Goal: Information Seeking & Learning: Find specific fact

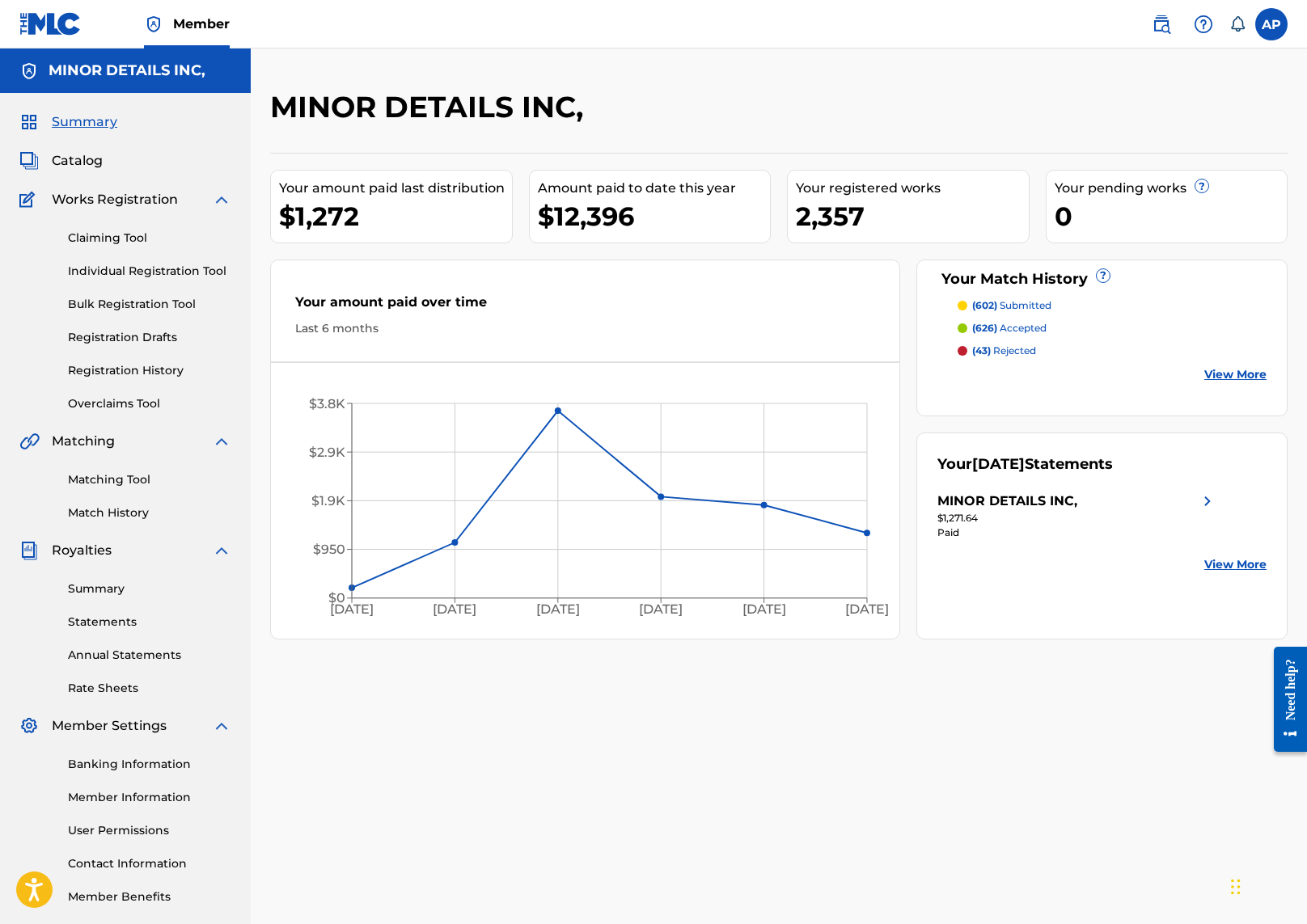
click at [102, 473] on link "Matching Tool" at bounding box center [150, 480] width 163 height 17
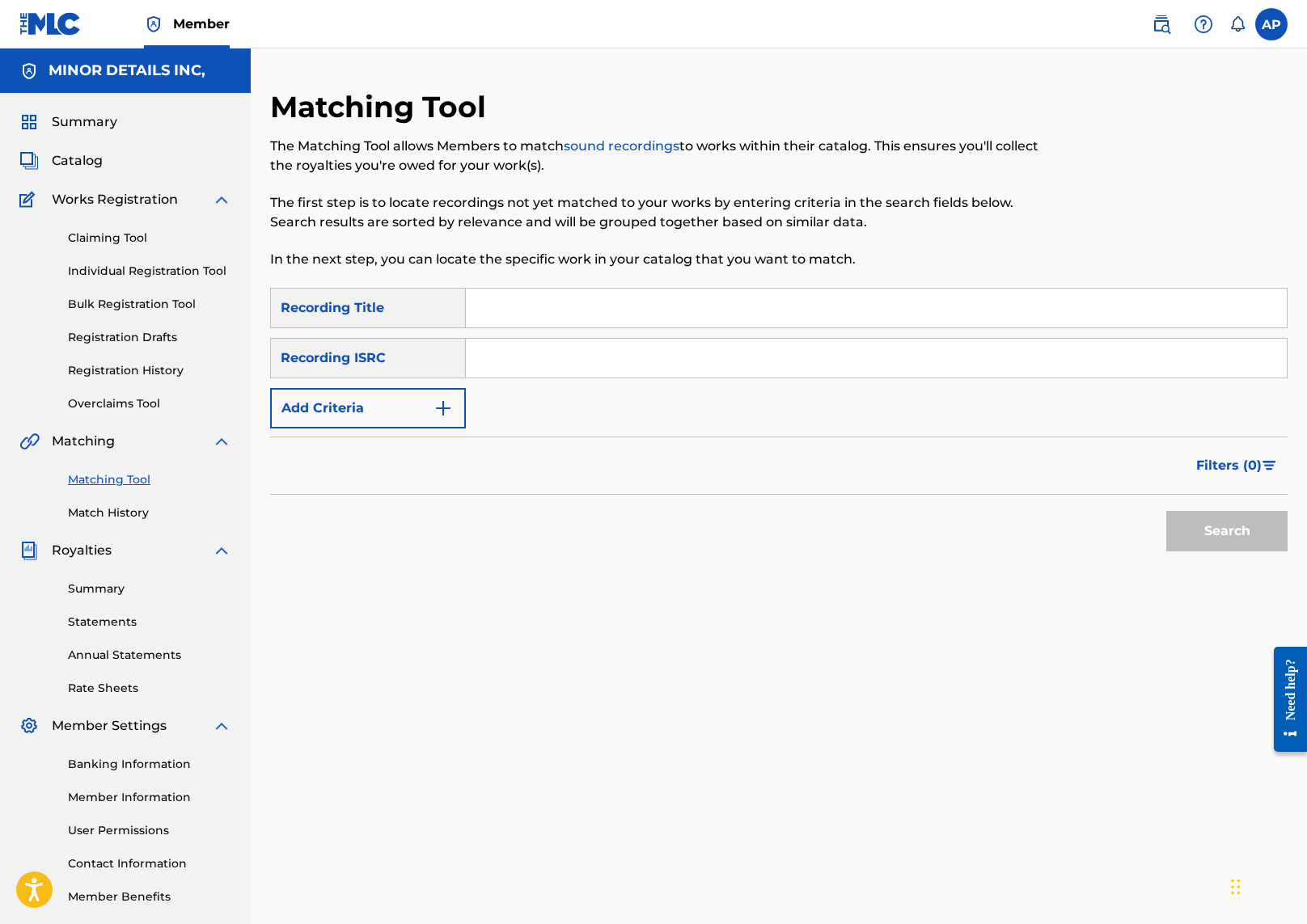
click at [1152, 21] on img at bounding box center [1162, 24] width 20 height 20
click at [408, 405] on button "Add Criteria" at bounding box center [368, 408] width 196 height 40
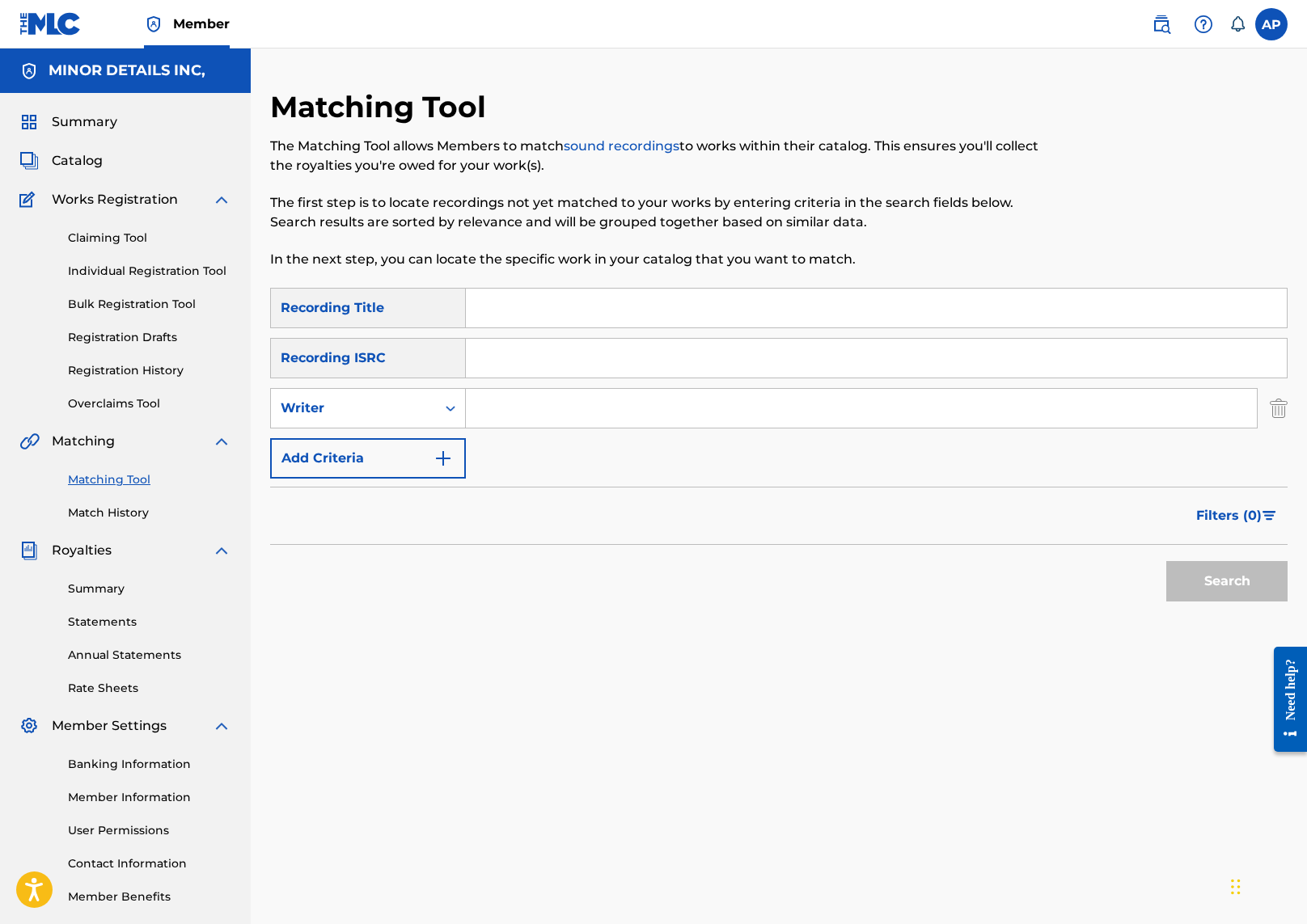
click at [540, 403] on input "Search Form" at bounding box center [861, 408] width 791 height 39
type input "[PERSON_NAME]"
click at [1167, 561] on button "Search" at bounding box center [1227, 581] width 121 height 40
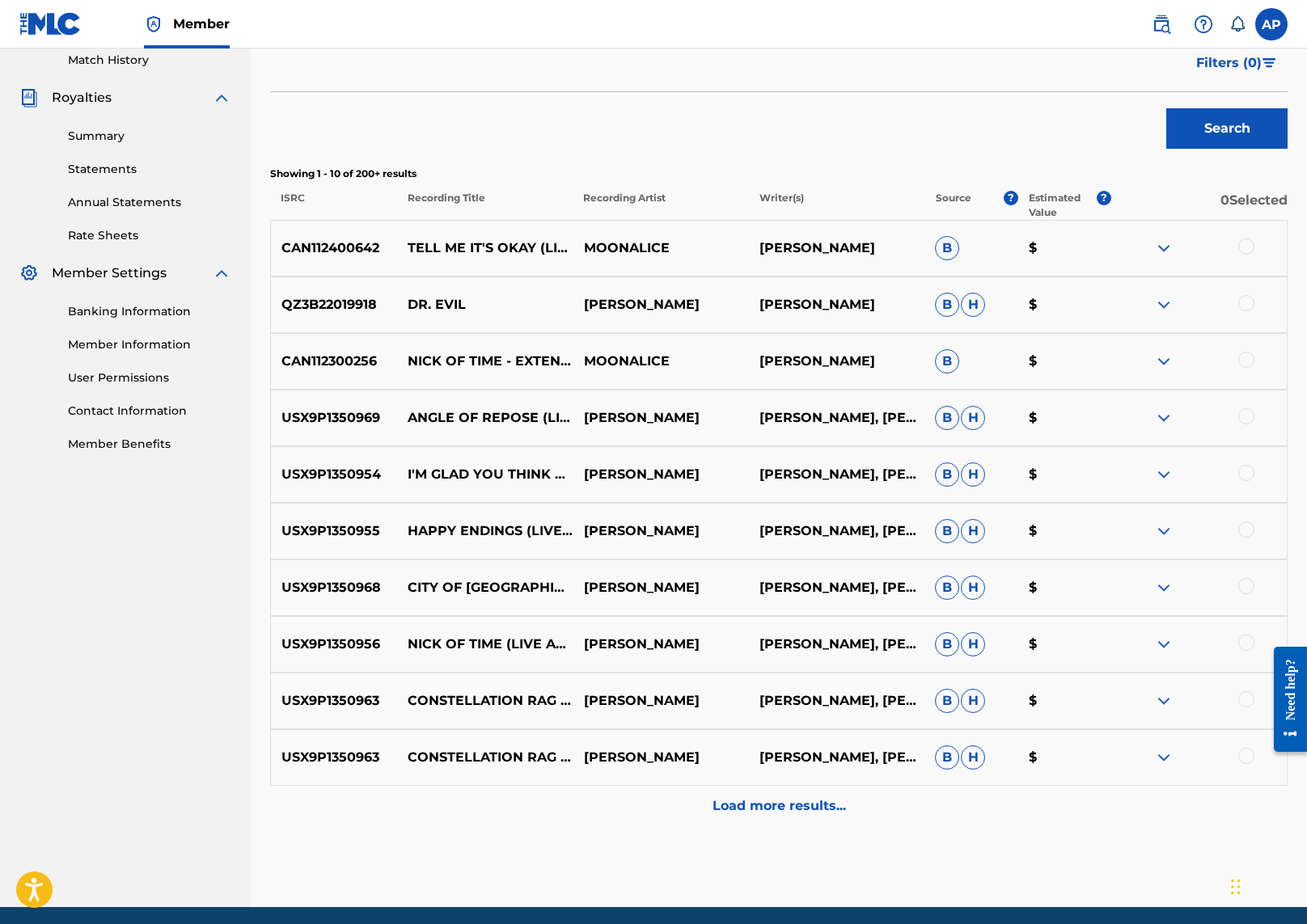
scroll to position [513, 0]
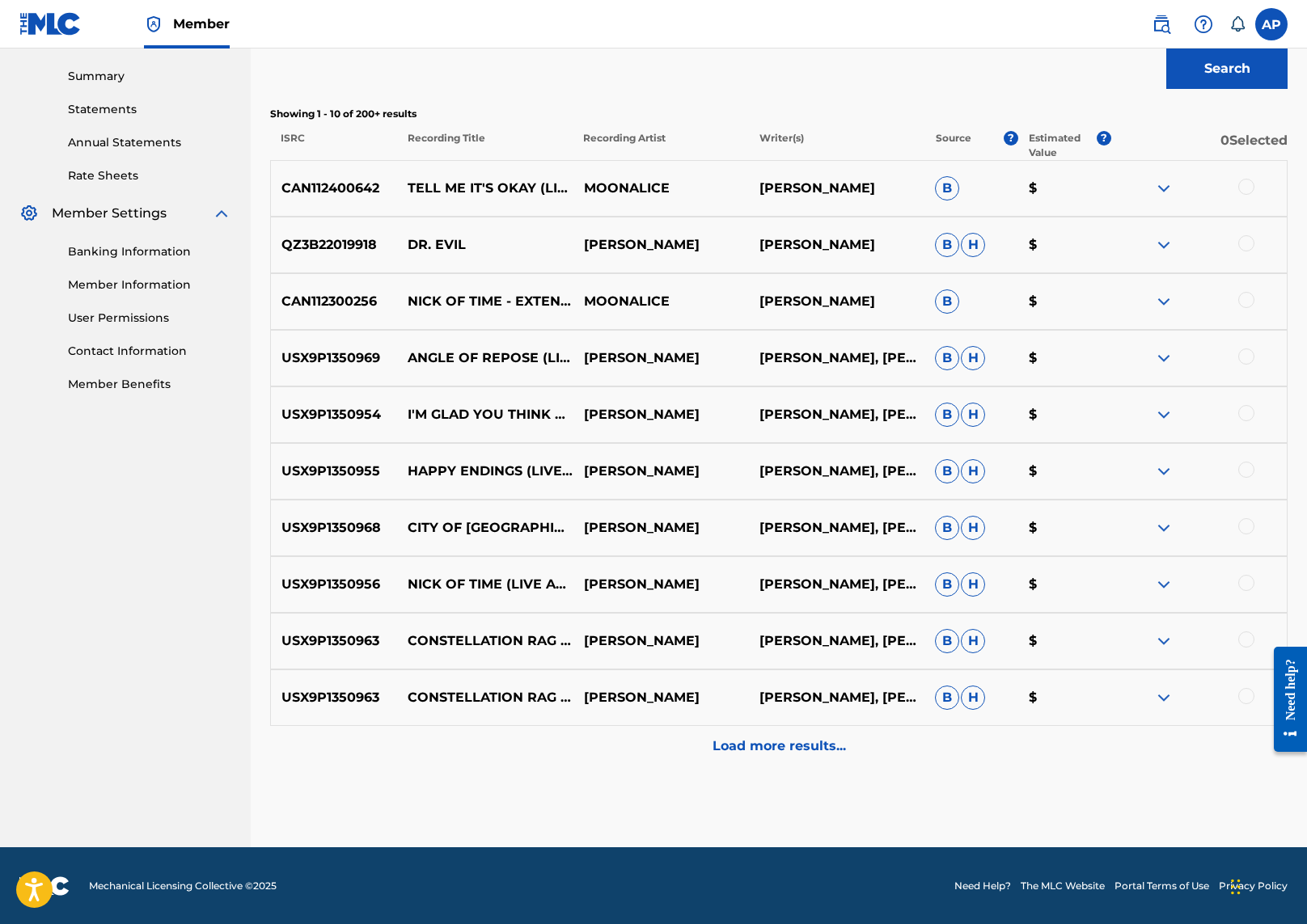
click at [778, 753] on p "Load more results..." at bounding box center [779, 746] width 134 height 20
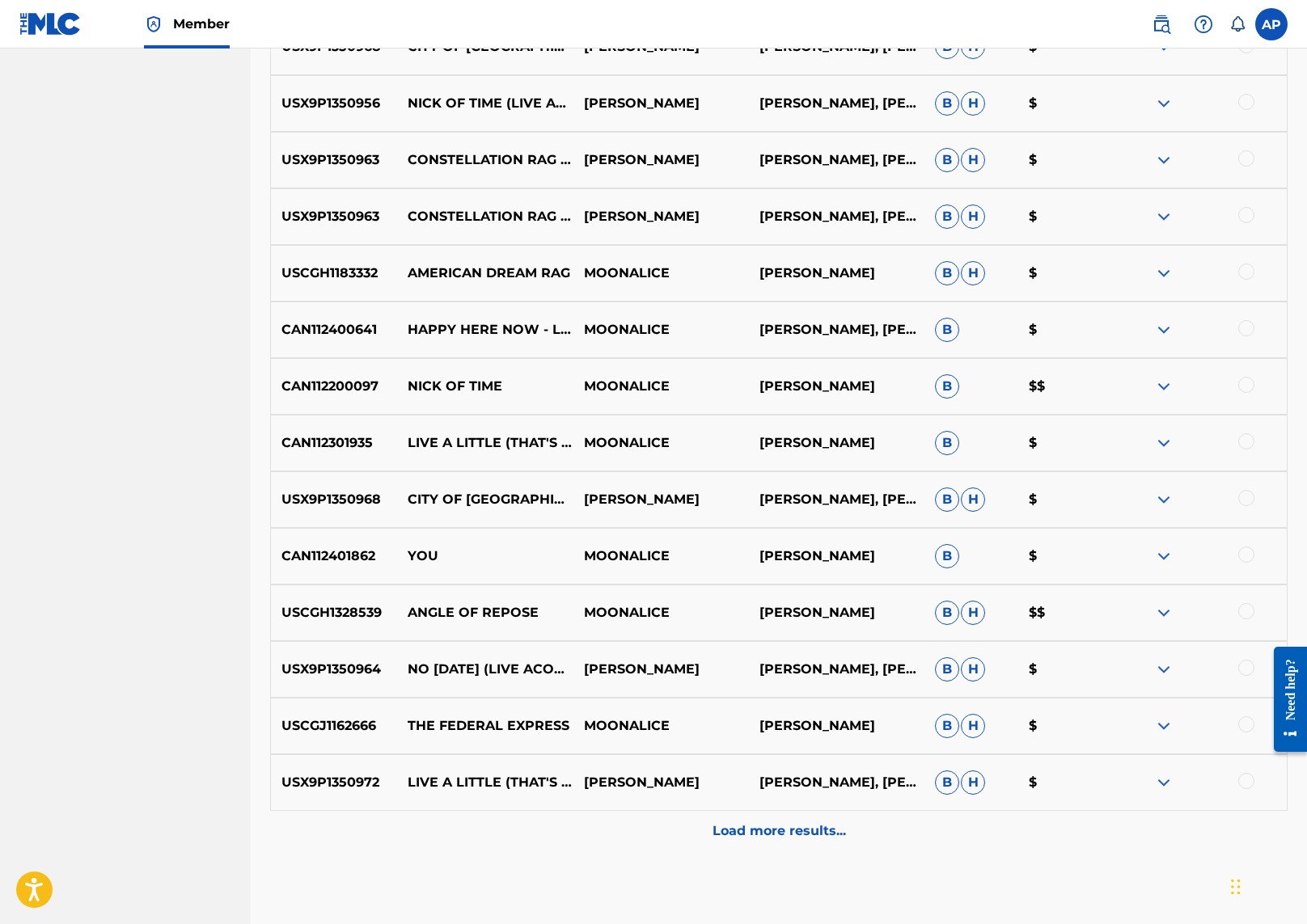
scroll to position [0, 0]
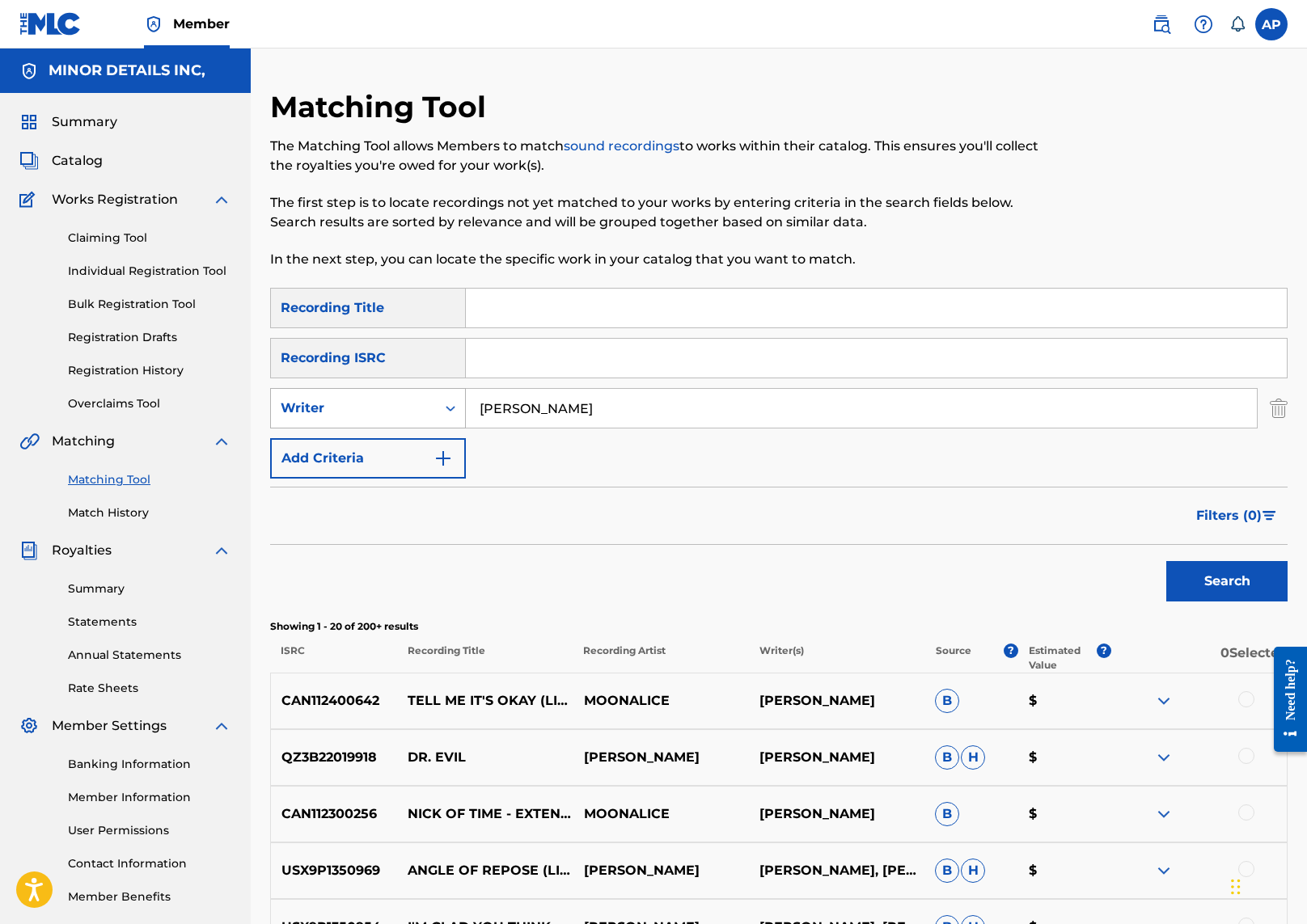
click at [448, 401] on icon "Search Form" at bounding box center [451, 409] width 16 height 16
click at [424, 444] on div "Recording Artist" at bounding box center [368, 448] width 194 height 40
click at [560, 411] on input "Search Form" at bounding box center [861, 408] width 791 height 39
click at [1167, 561] on button "Search" at bounding box center [1227, 581] width 121 height 40
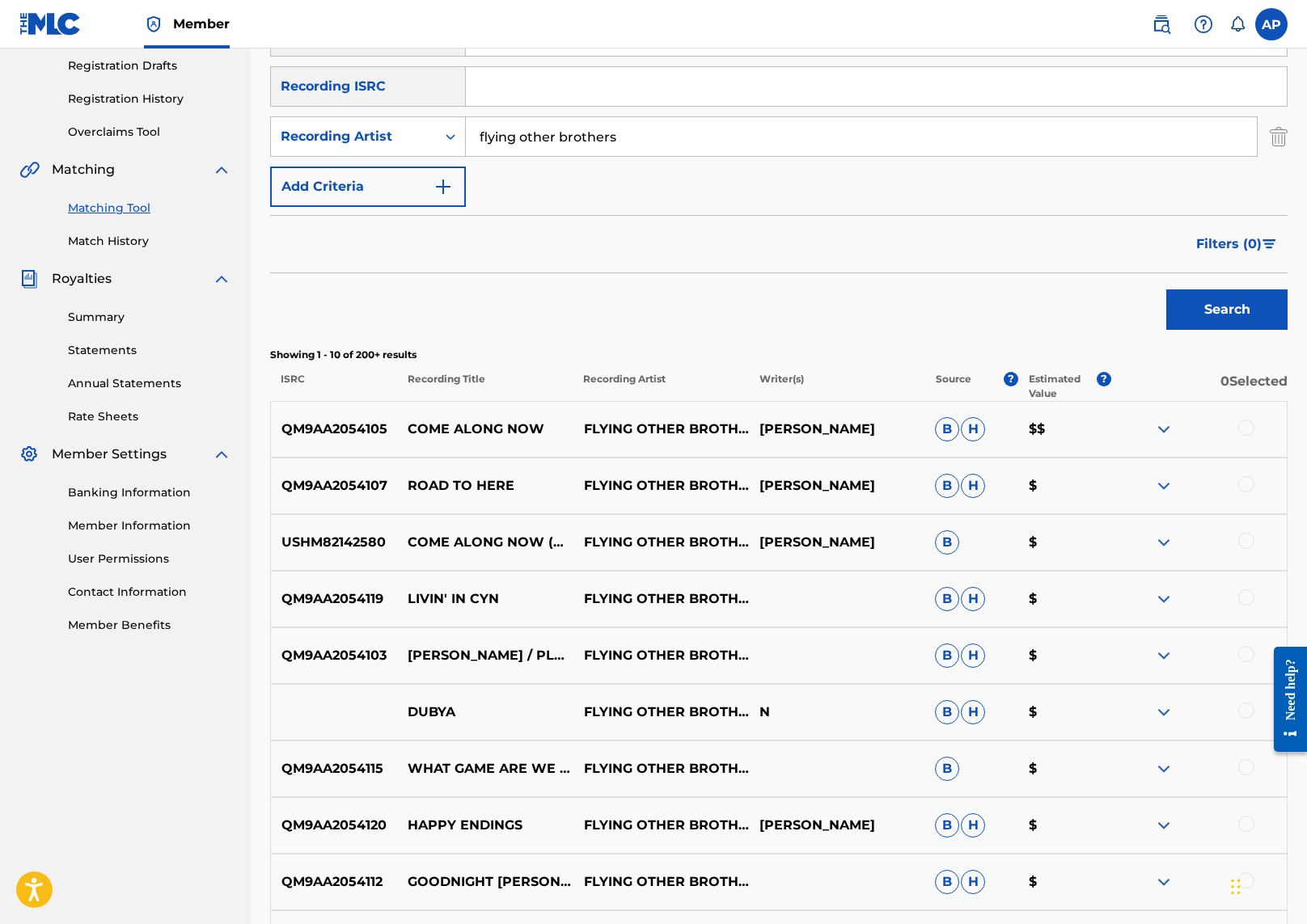
scroll to position [473, 0]
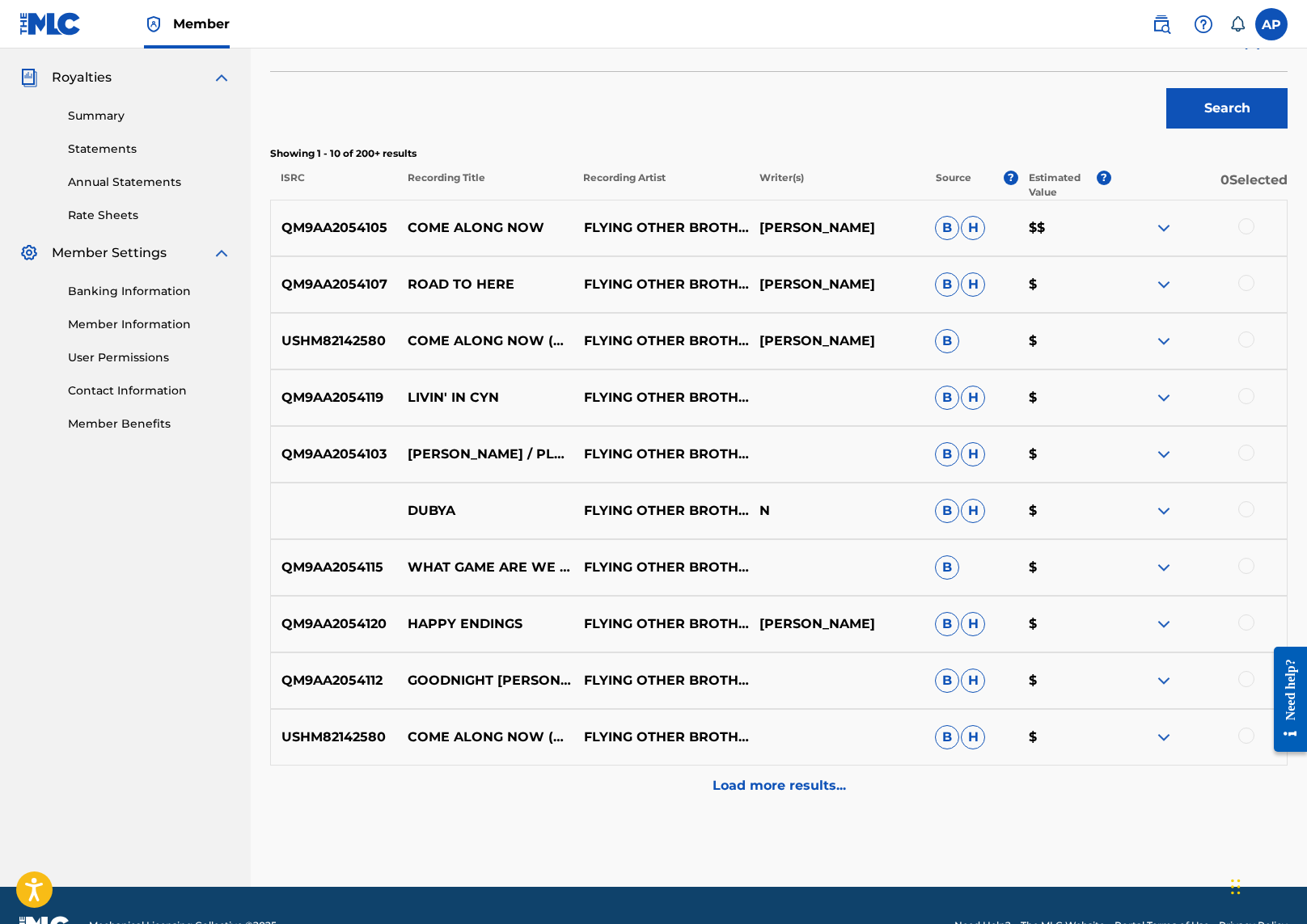
click at [768, 785] on p "Load more results..." at bounding box center [779, 787] width 134 height 20
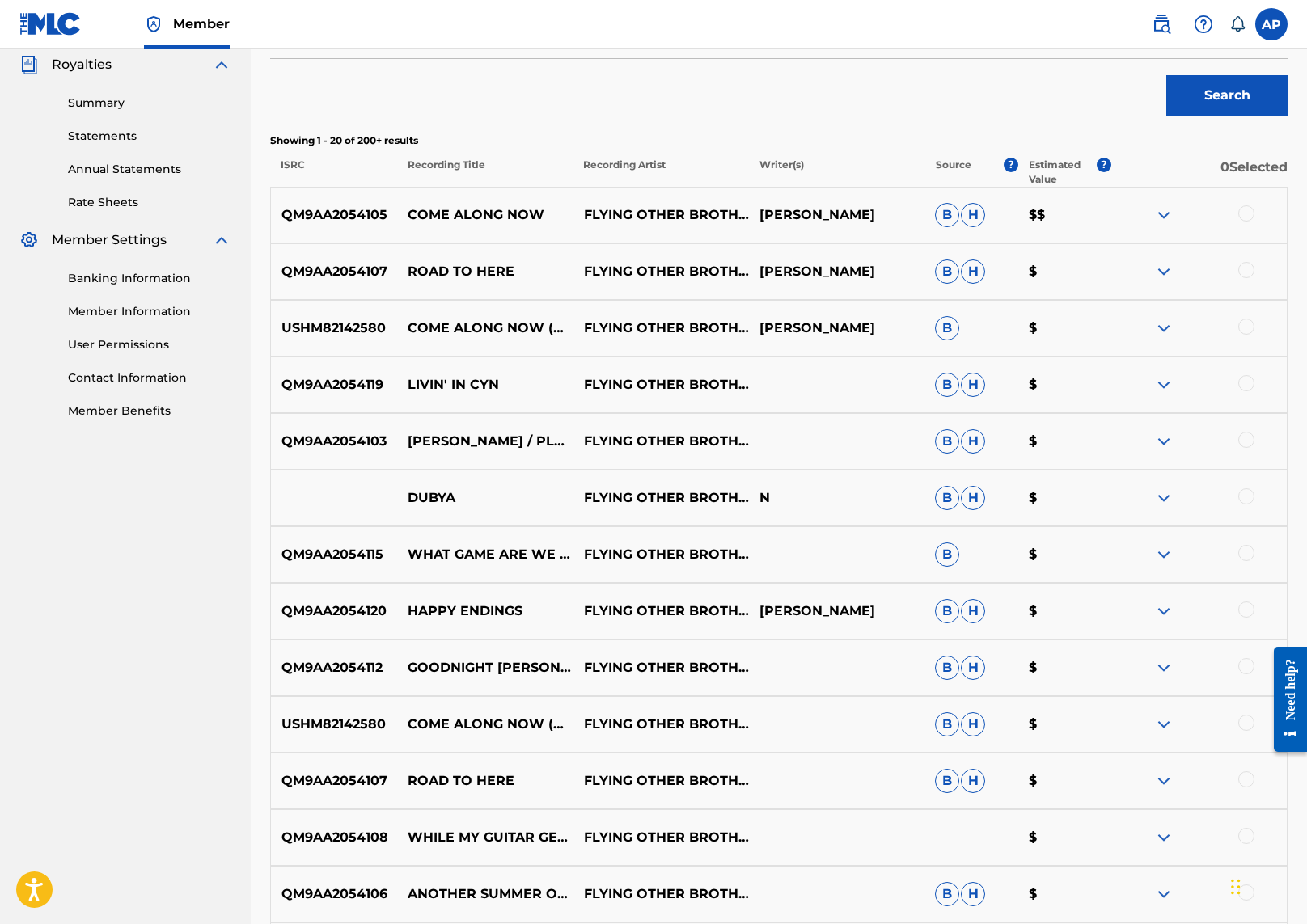
scroll to position [0, 0]
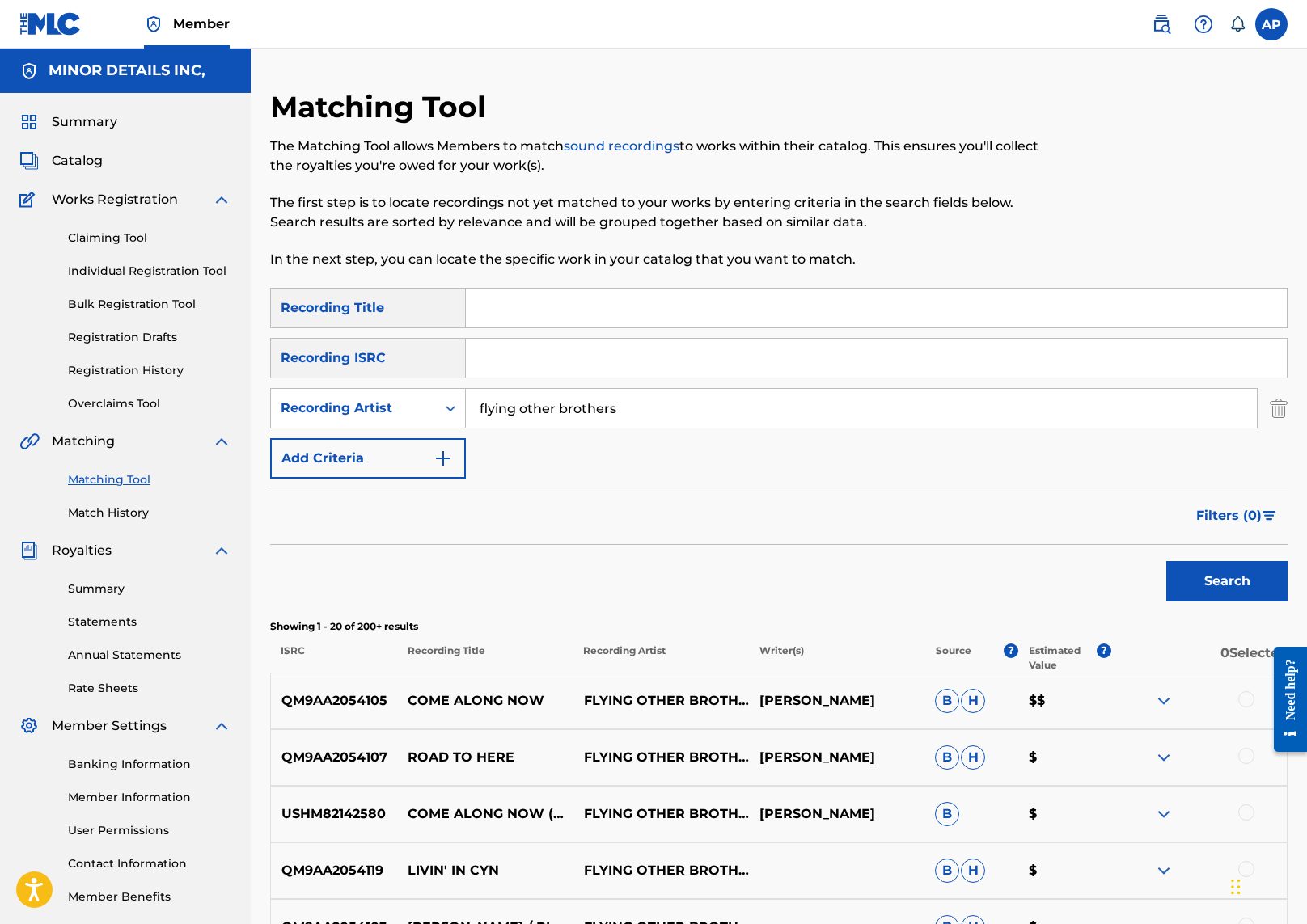
click at [644, 402] on input "flying other brothers" at bounding box center [861, 408] width 791 height 39
click at [643, 403] on input "flying other brothers" at bounding box center [861, 408] width 791 height 39
type input "moonalice"
click at [1167, 561] on button "Search" at bounding box center [1227, 581] width 121 height 40
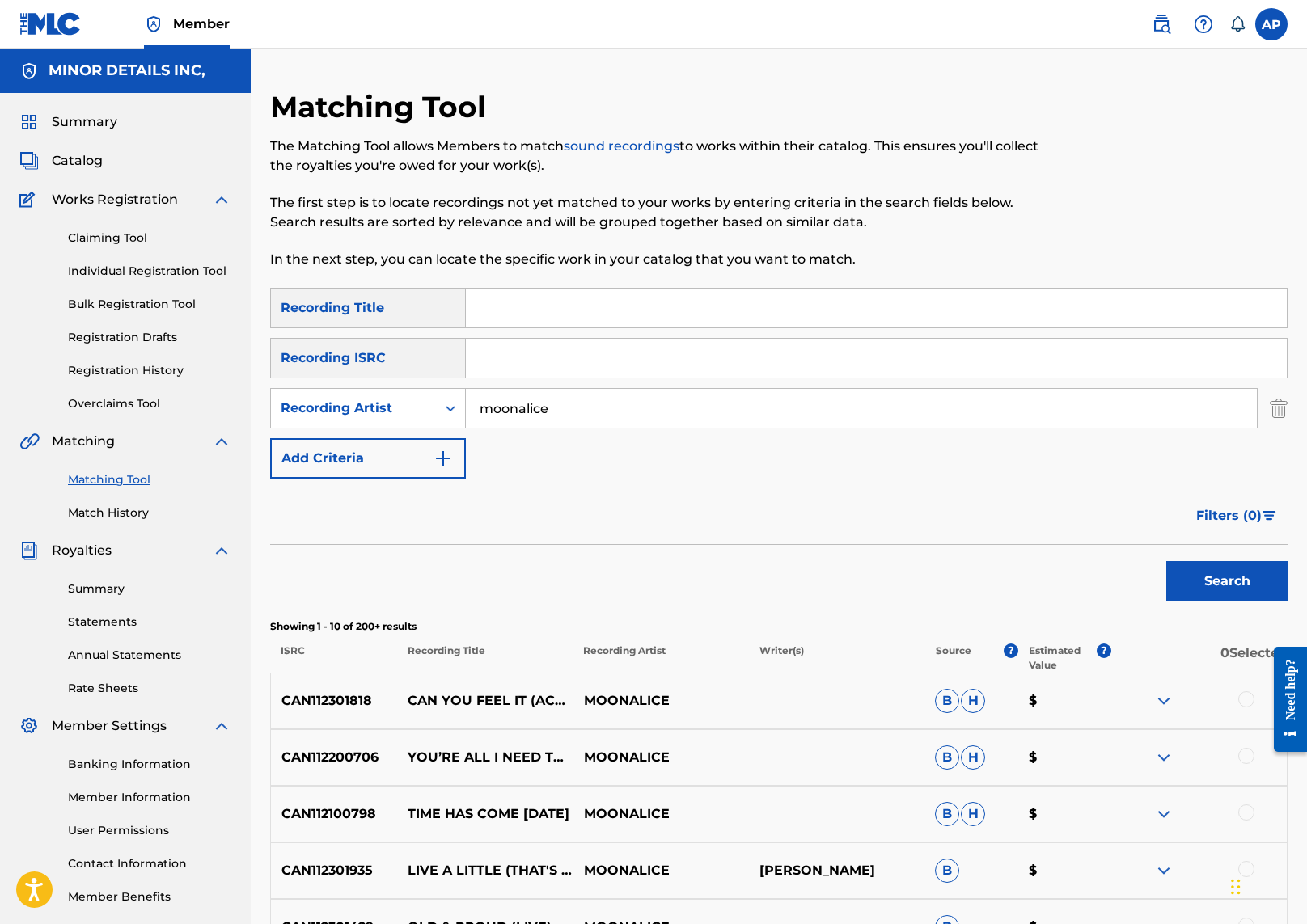
click at [531, 409] on input "moonalice" at bounding box center [861, 408] width 791 height 39
click at [421, 408] on div "Recording Artist" at bounding box center [354, 409] width 146 height 20
click at [417, 454] on div "Writer" at bounding box center [368, 448] width 194 height 40
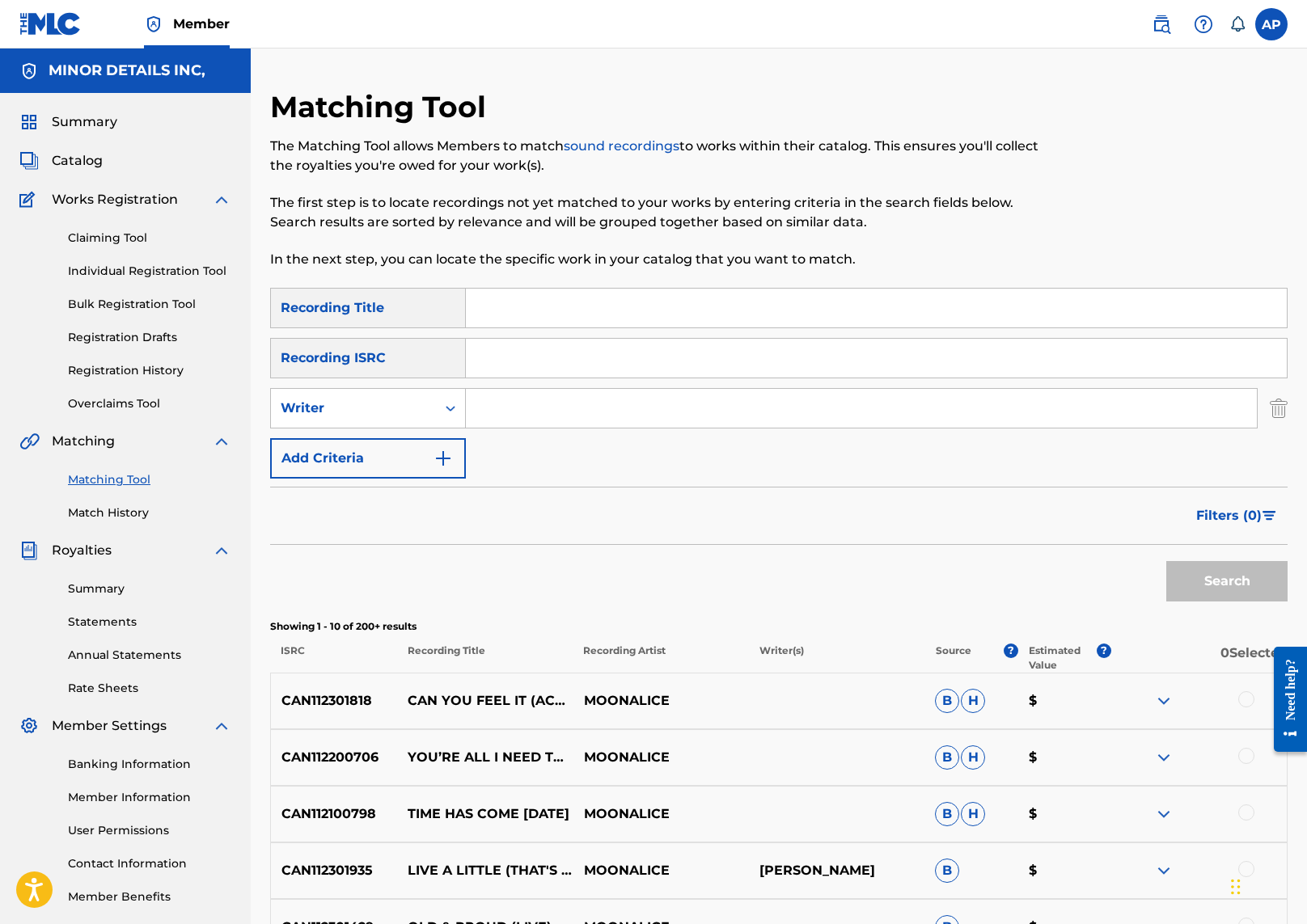
click at [511, 415] on input "Search Form" at bounding box center [861, 408] width 791 height 39
type input "paul mccartney"
click at [1167, 561] on button "Search" at bounding box center [1227, 581] width 121 height 40
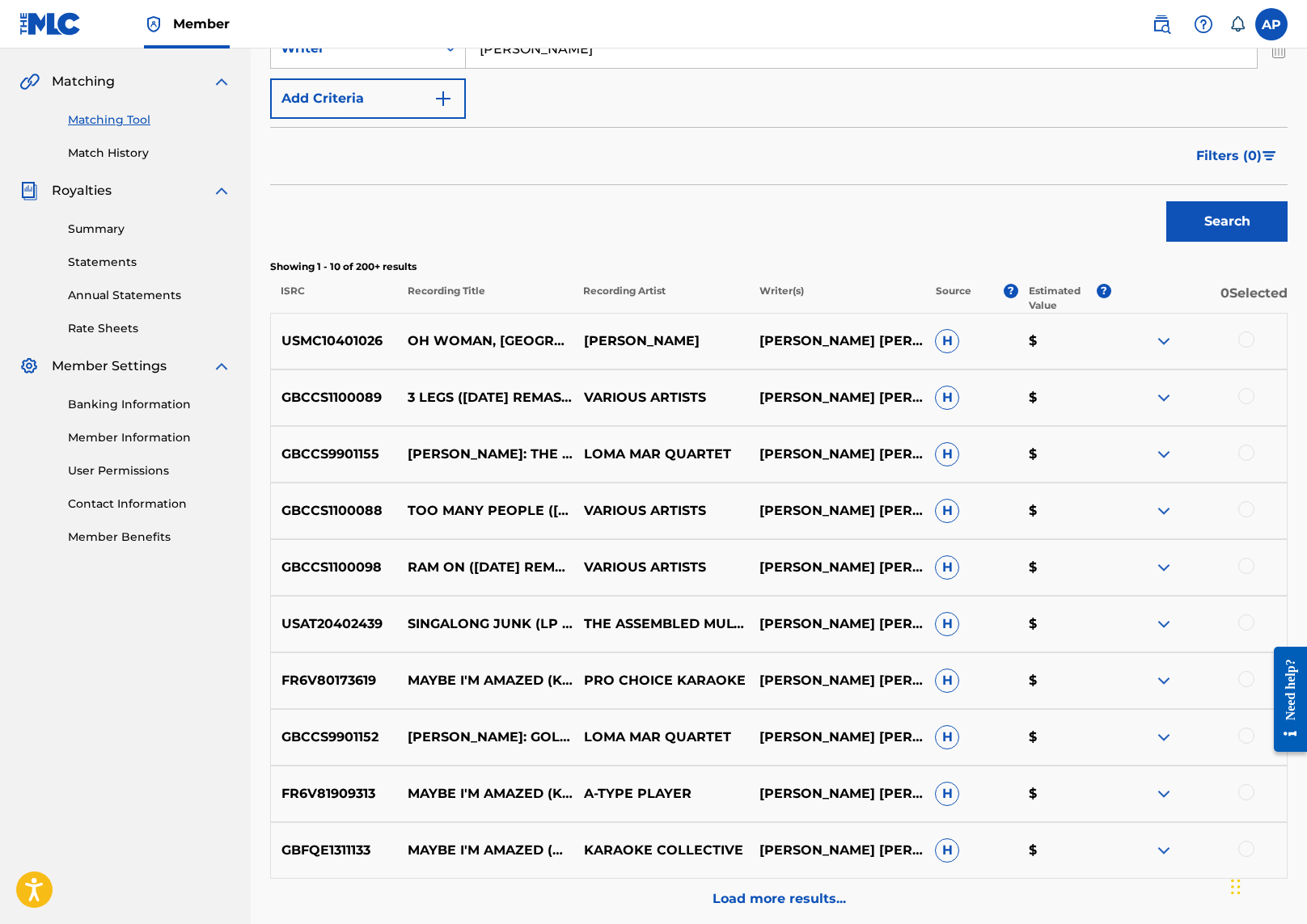
scroll to position [392, 0]
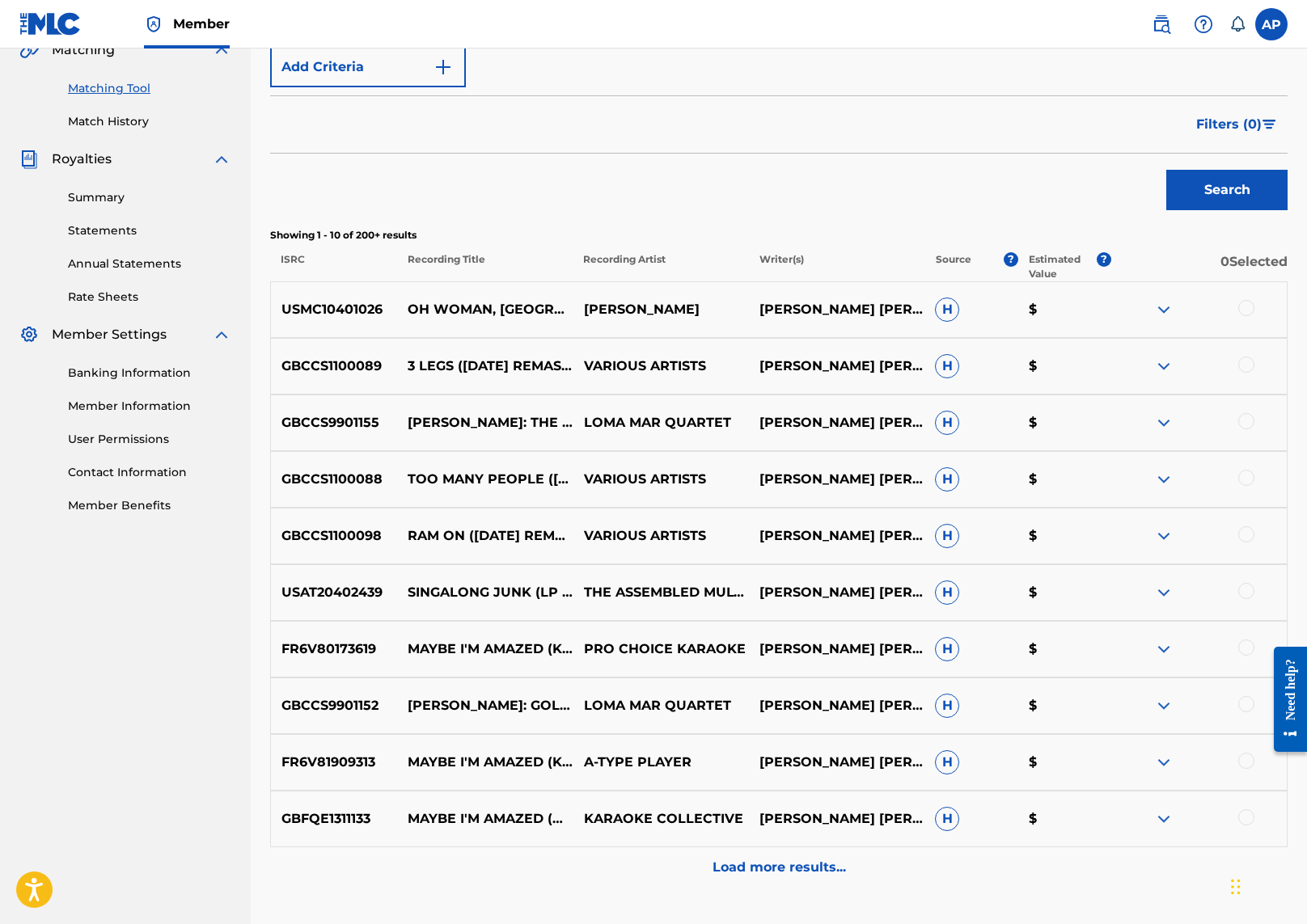
click at [1229, 120] on span "Filters ( 0 )" at bounding box center [1229, 125] width 66 height 20
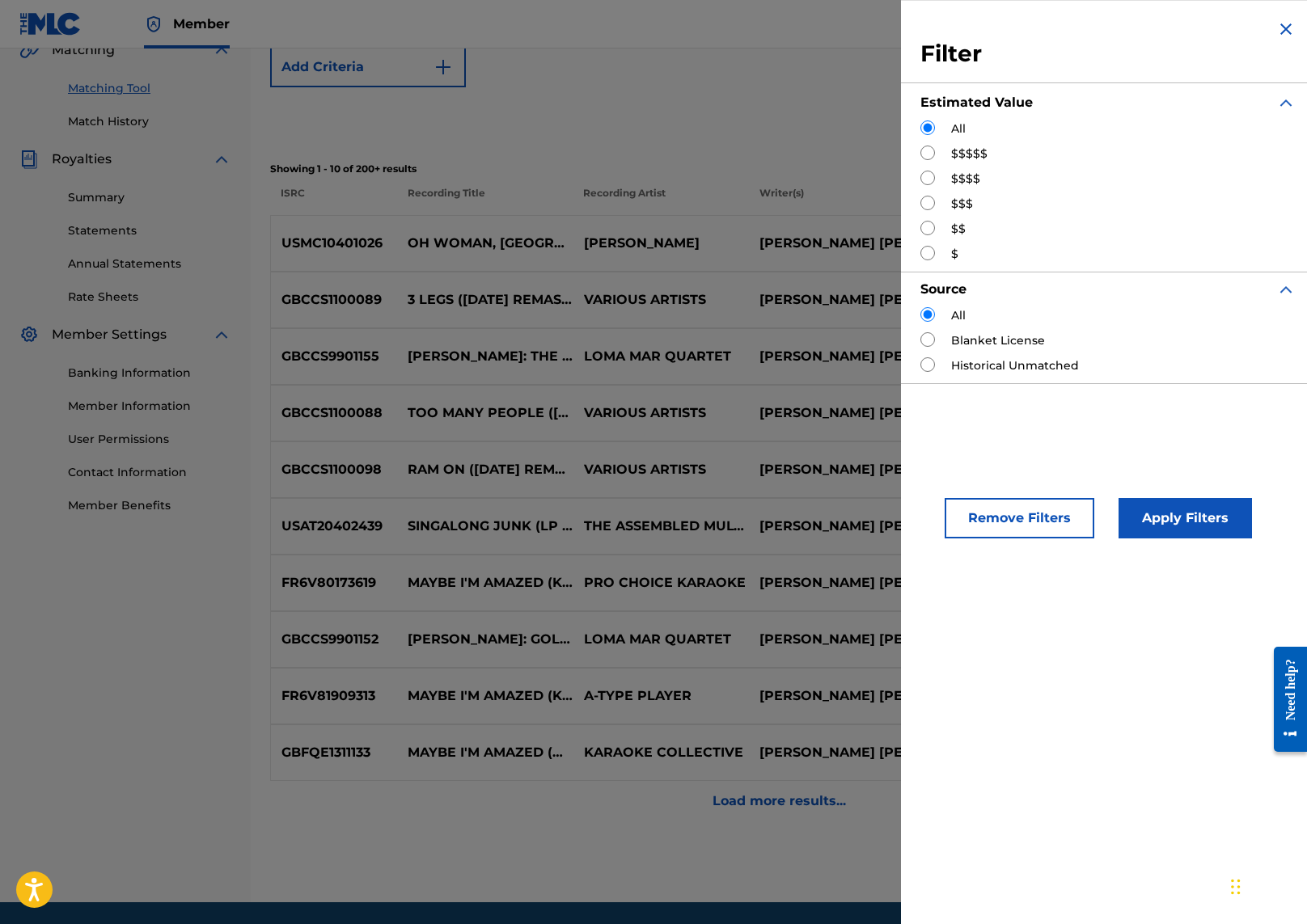
click at [949, 153] on div "$$$$$" at bounding box center [1108, 154] width 375 height 17
click at [928, 152] on input "Search Form" at bounding box center [928, 153] width 14 height 14
radio input "true"
click at [1183, 506] on button "Apply Filters" at bounding box center [1186, 518] width 134 height 40
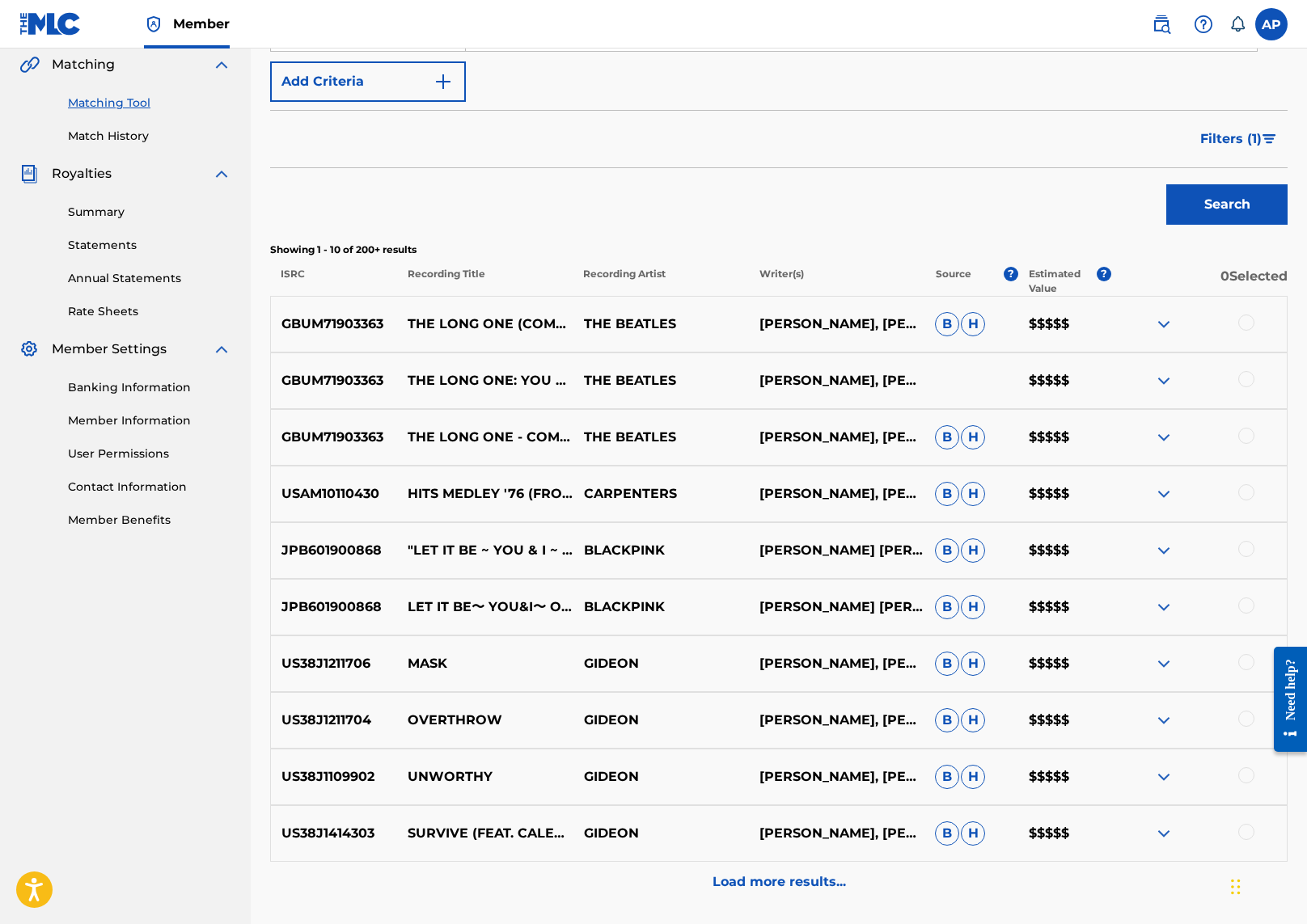
scroll to position [513, 0]
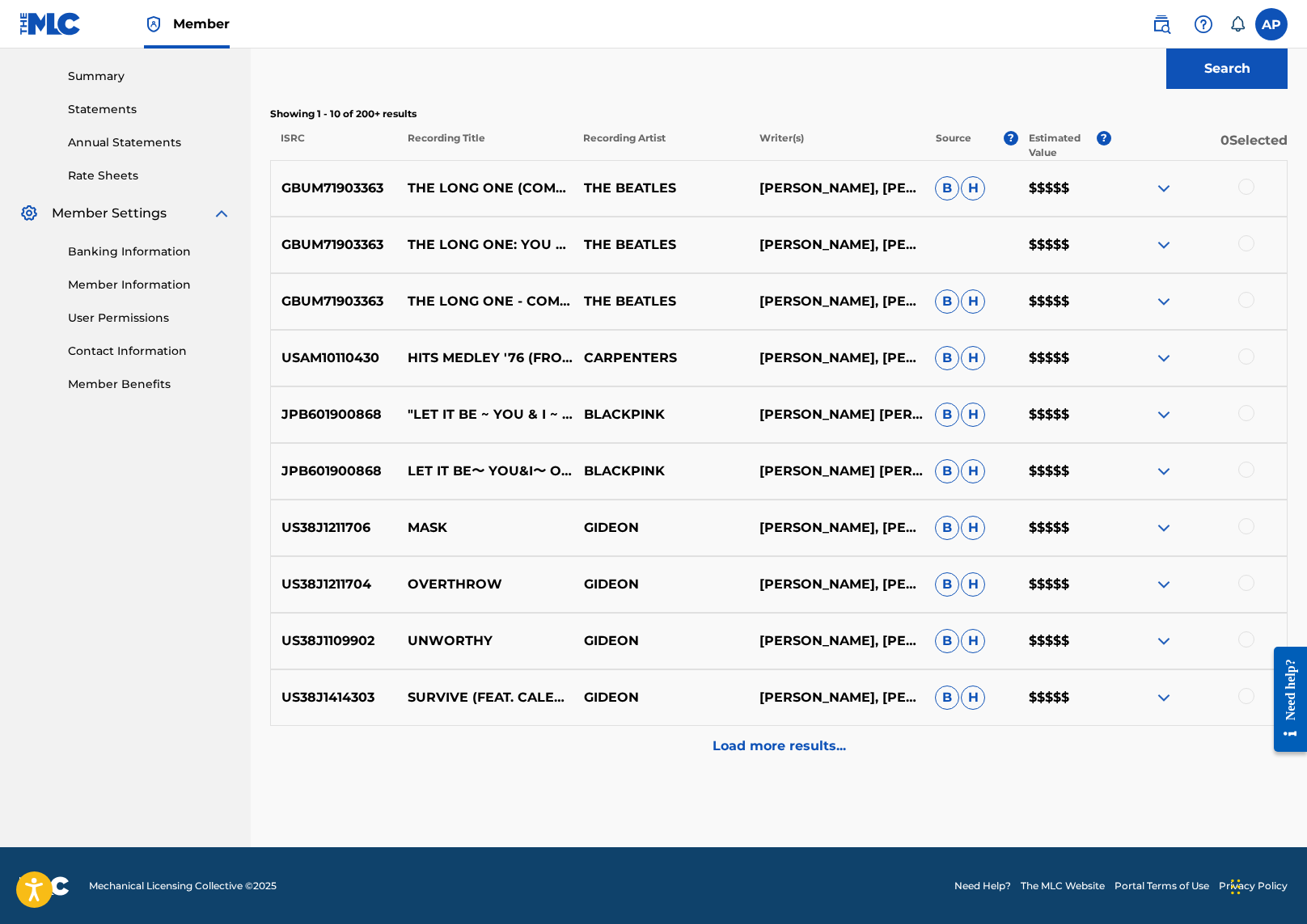
click at [731, 741] on p "Load more results..." at bounding box center [779, 746] width 134 height 20
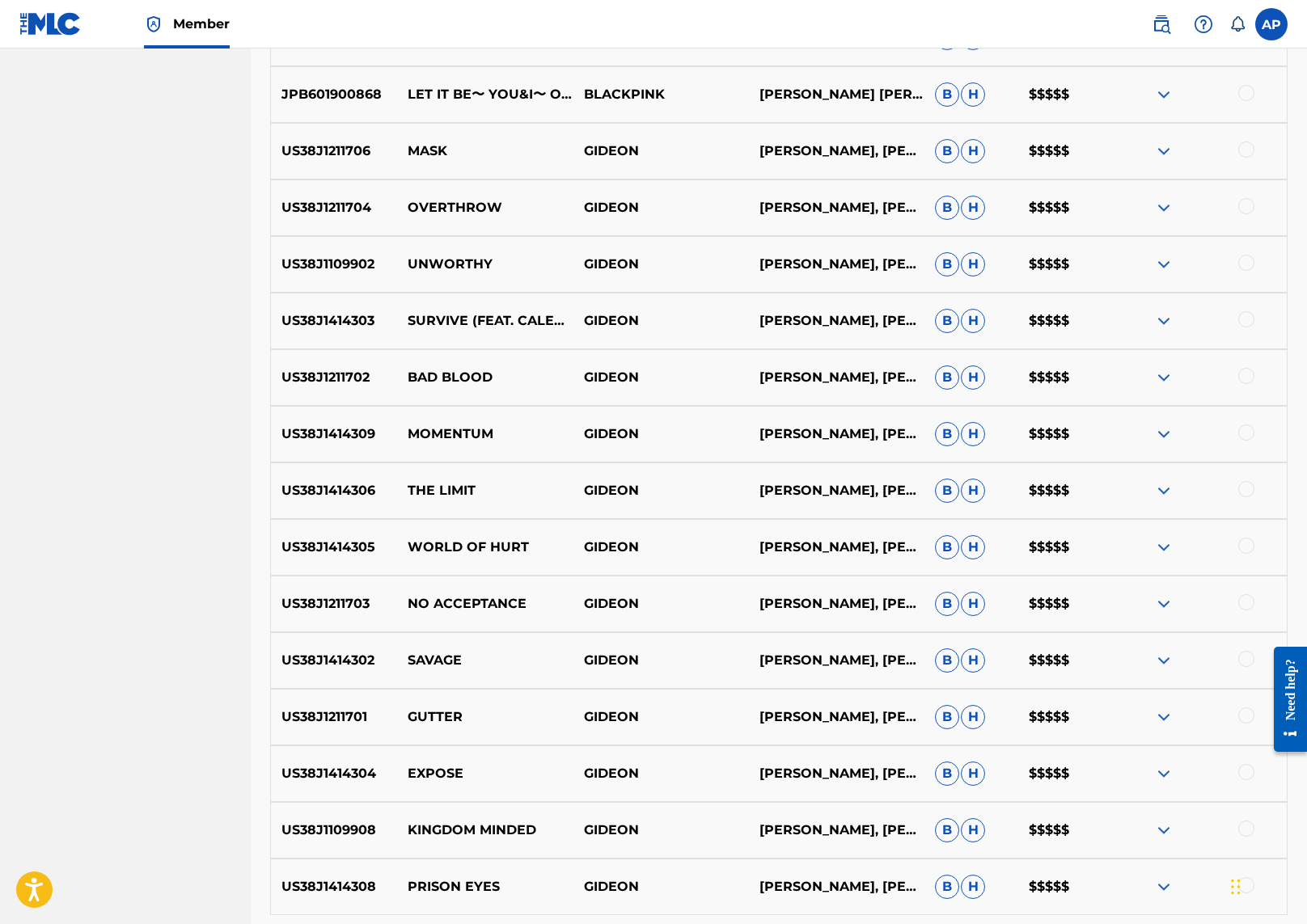
scroll to position [1078, 0]
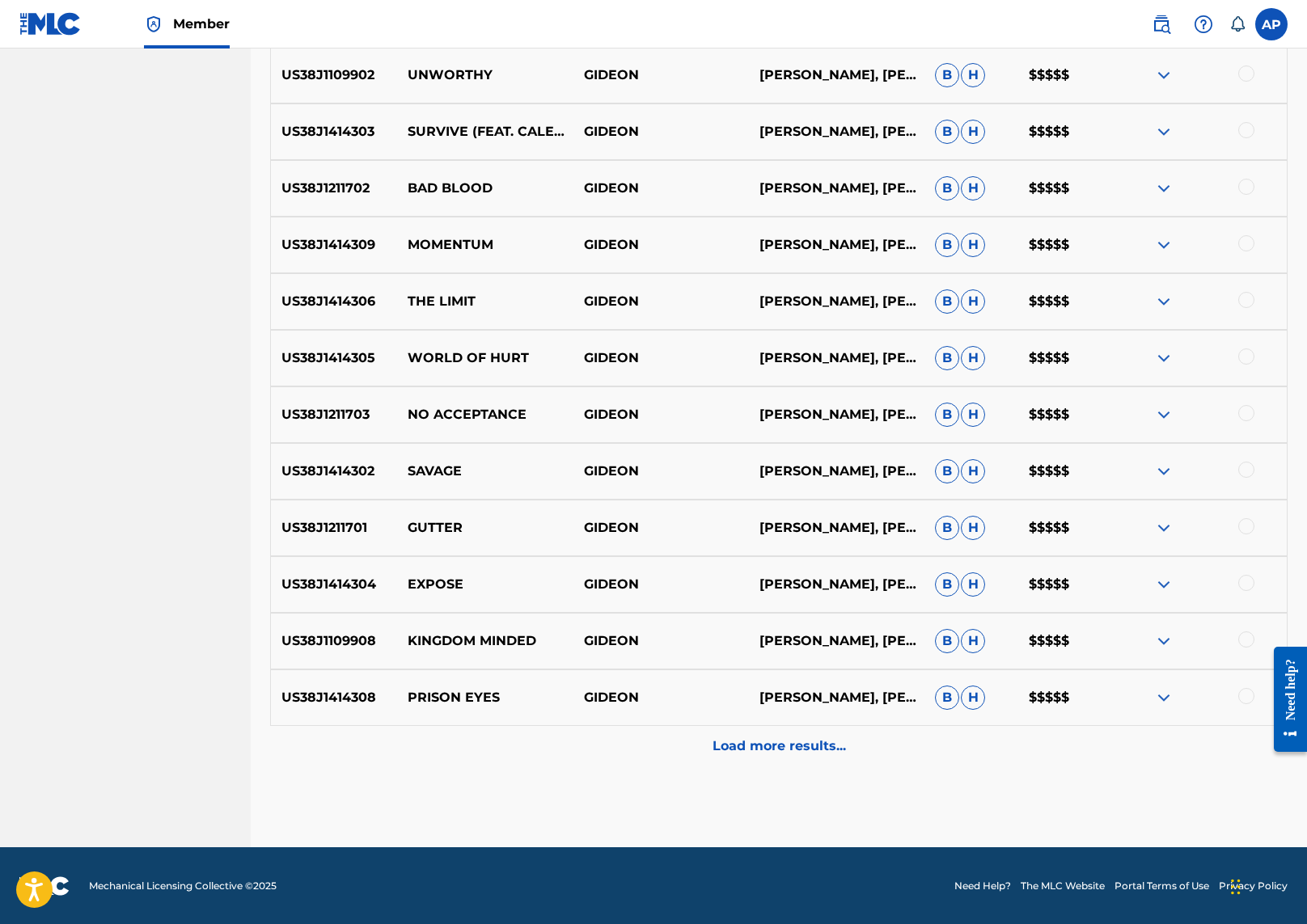
click at [796, 752] on p "Load more results..." at bounding box center [779, 746] width 134 height 20
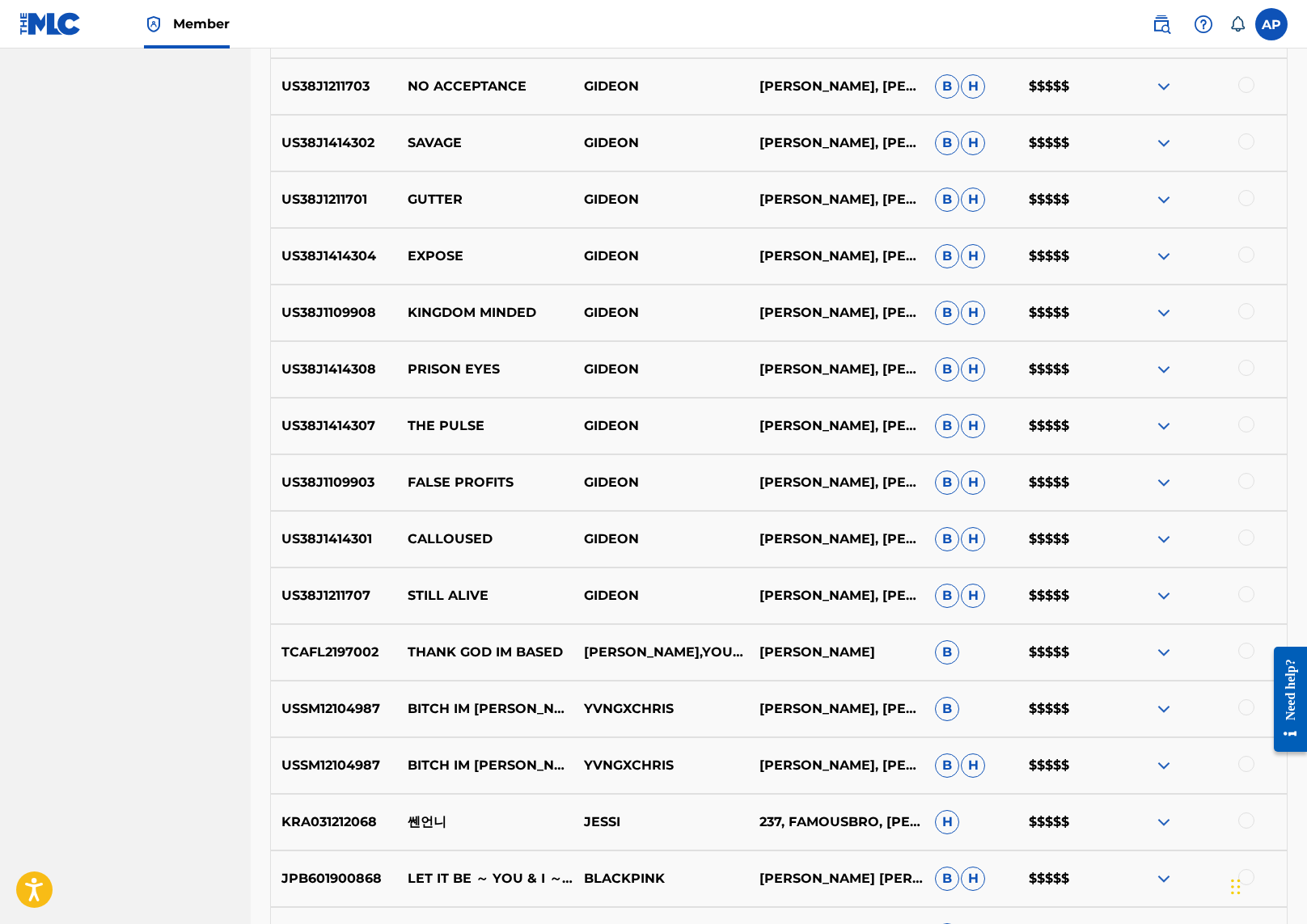
scroll to position [1645, 0]
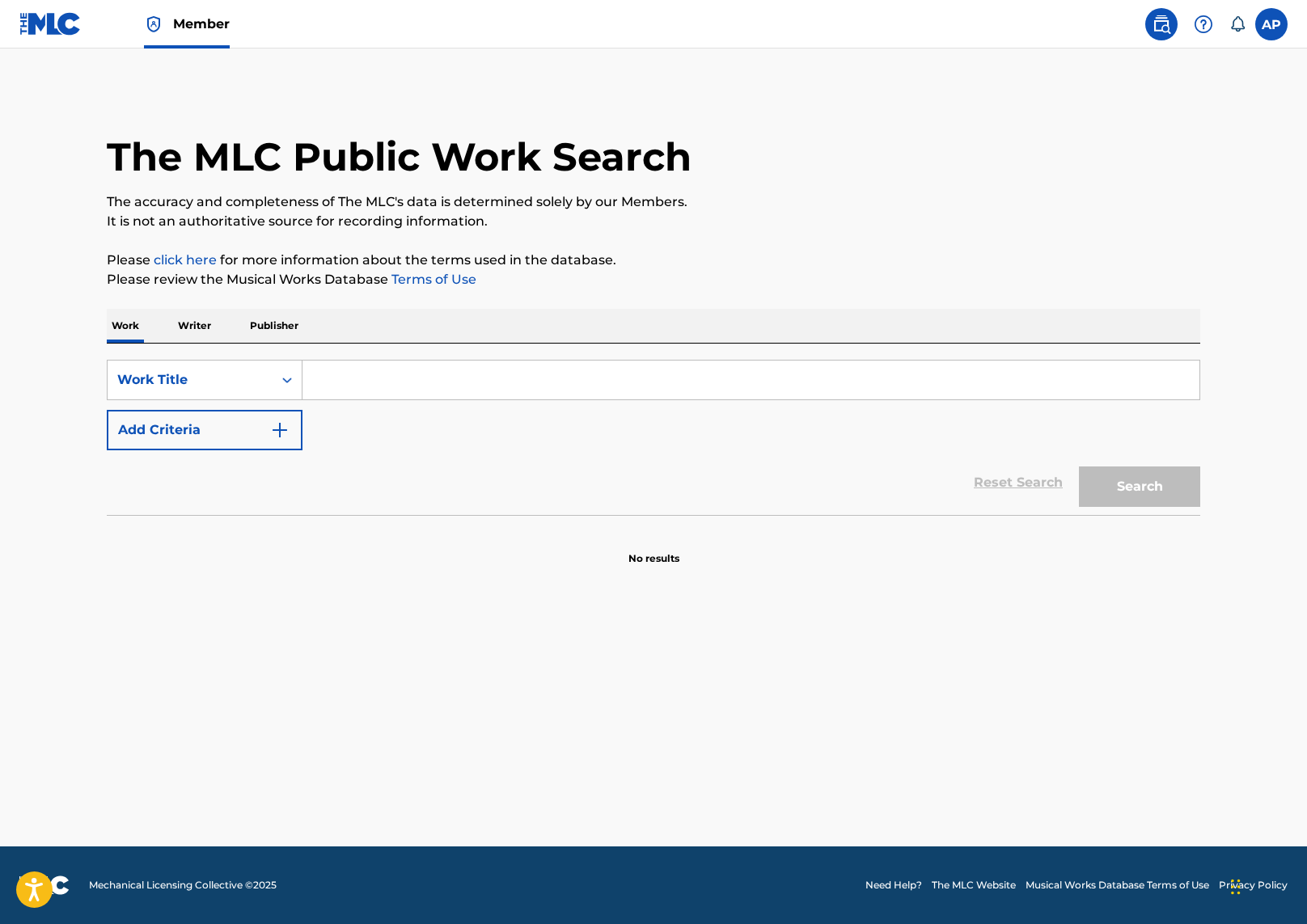
click at [179, 326] on p "Writer" at bounding box center [195, 326] width 43 height 34
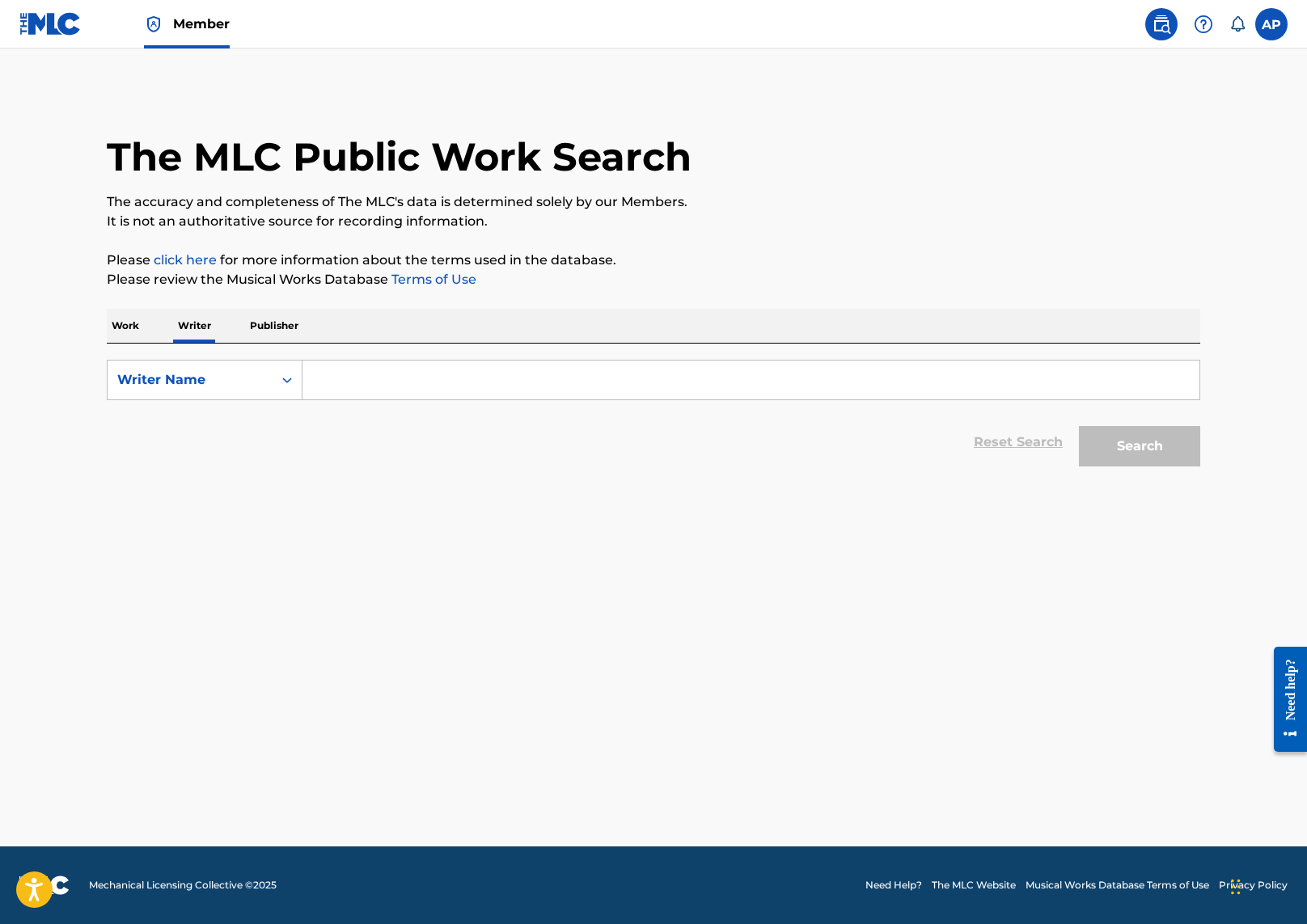
click at [368, 383] on input "Search Form" at bounding box center [751, 380] width 897 height 39
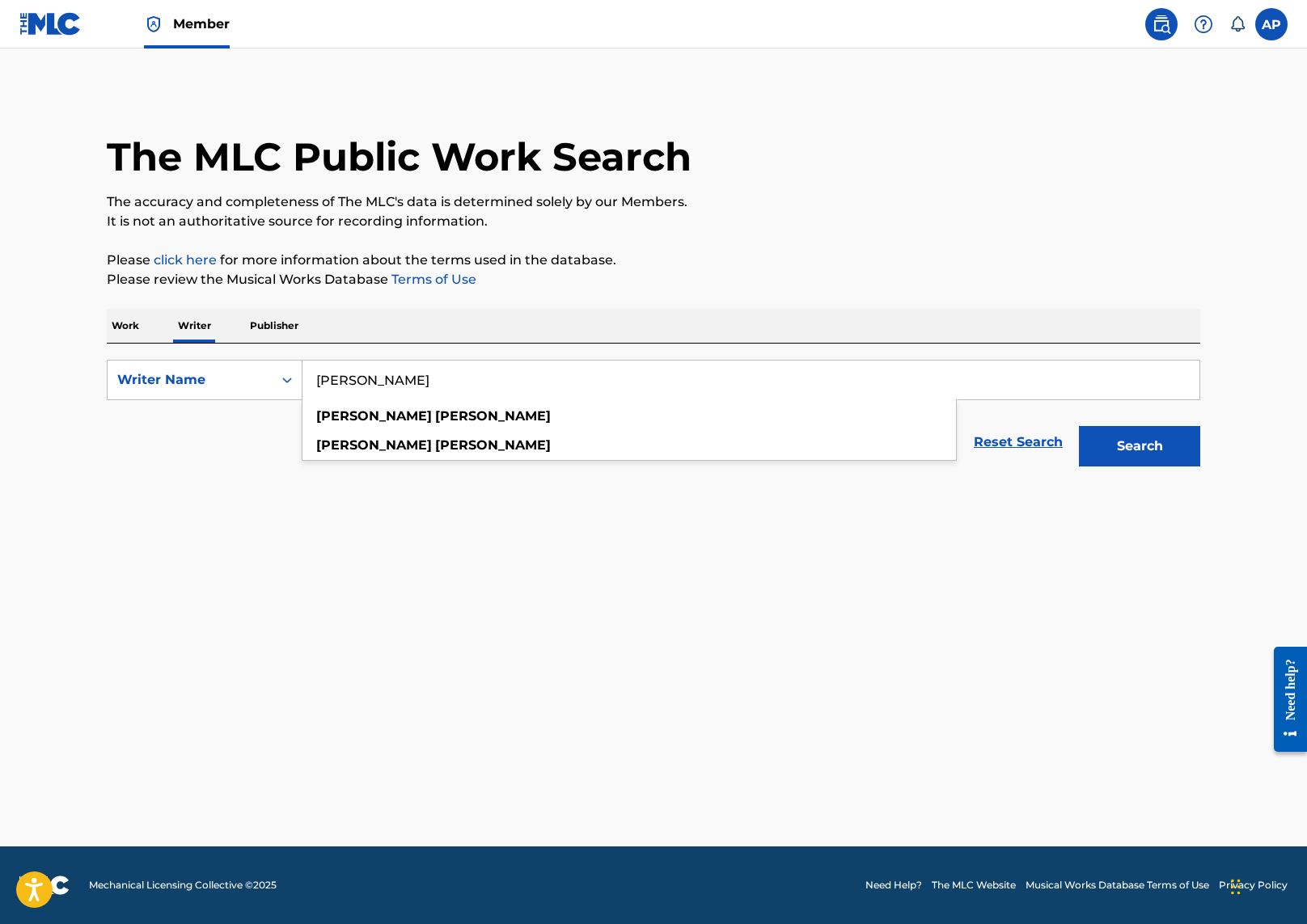
type input "[PERSON_NAME]"
click at [1079, 427] on button "Search" at bounding box center [1139, 446] width 121 height 40
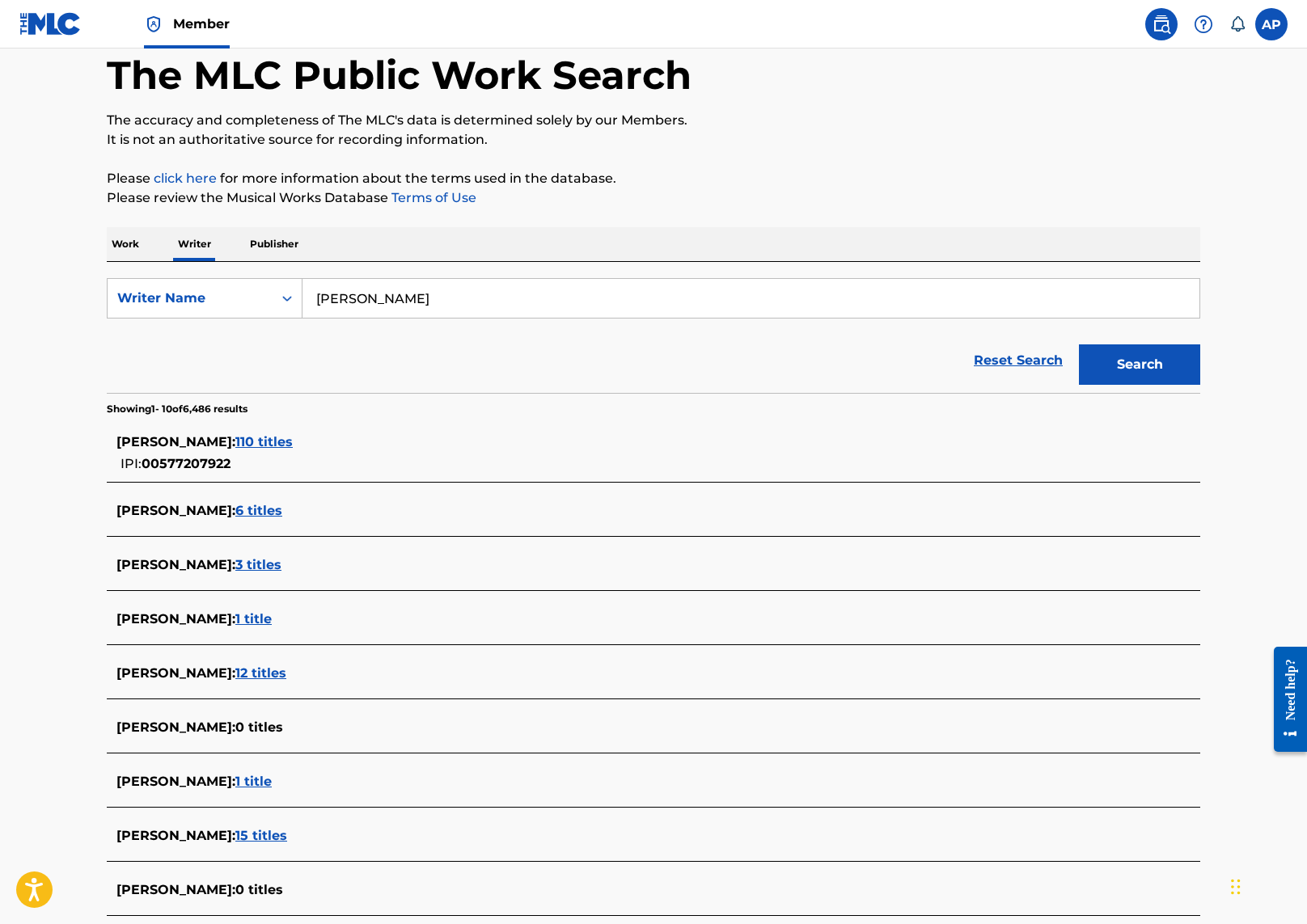
scroll to position [105, 0]
